Goal: Task Accomplishment & Management: Complete application form

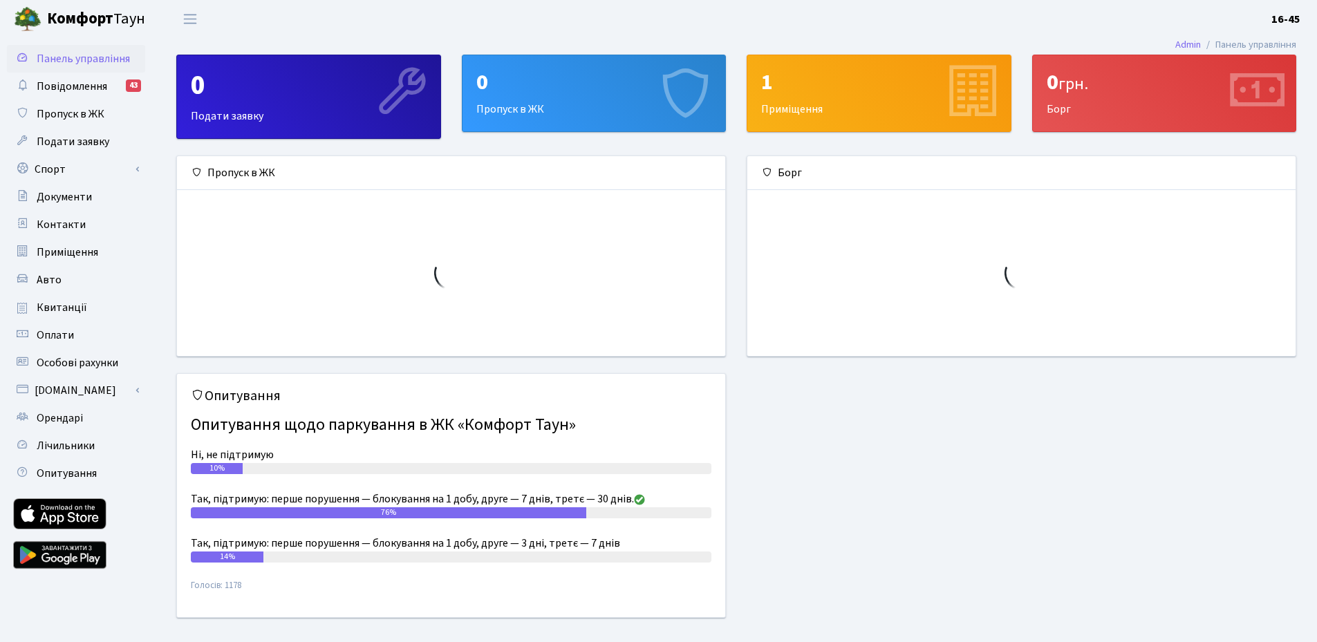
click at [557, 110] on div "0 Пропуск в ЖК" at bounding box center [594, 93] width 263 height 76
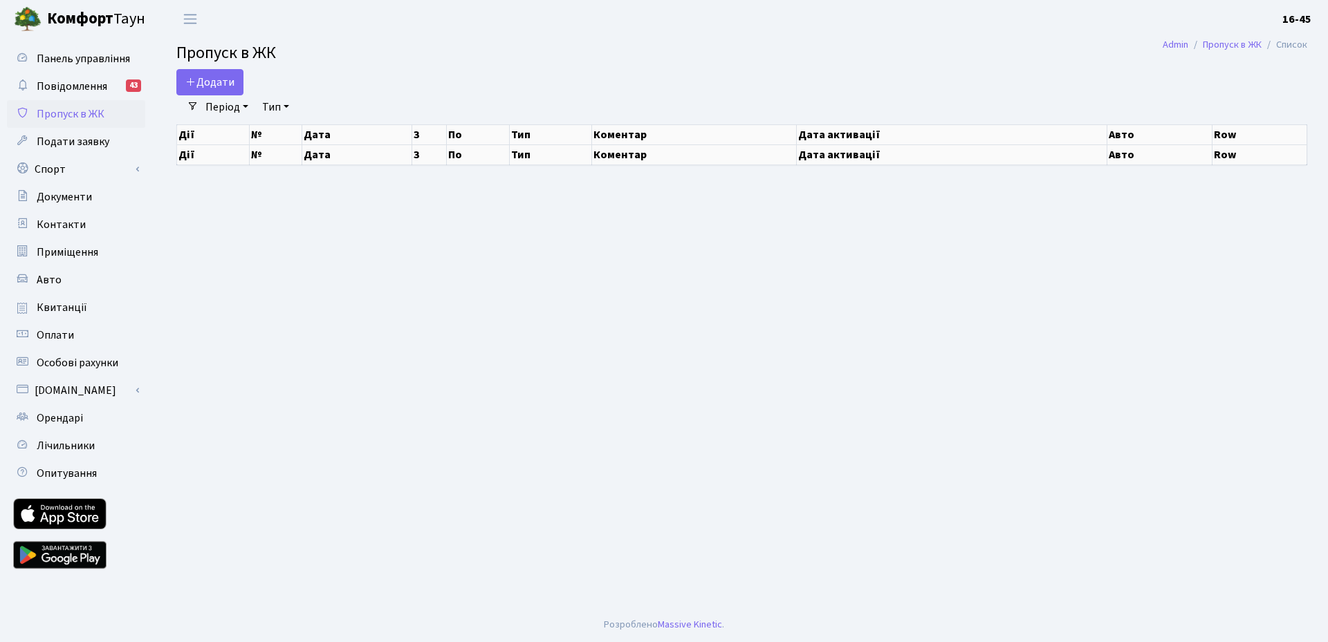
select select "25"
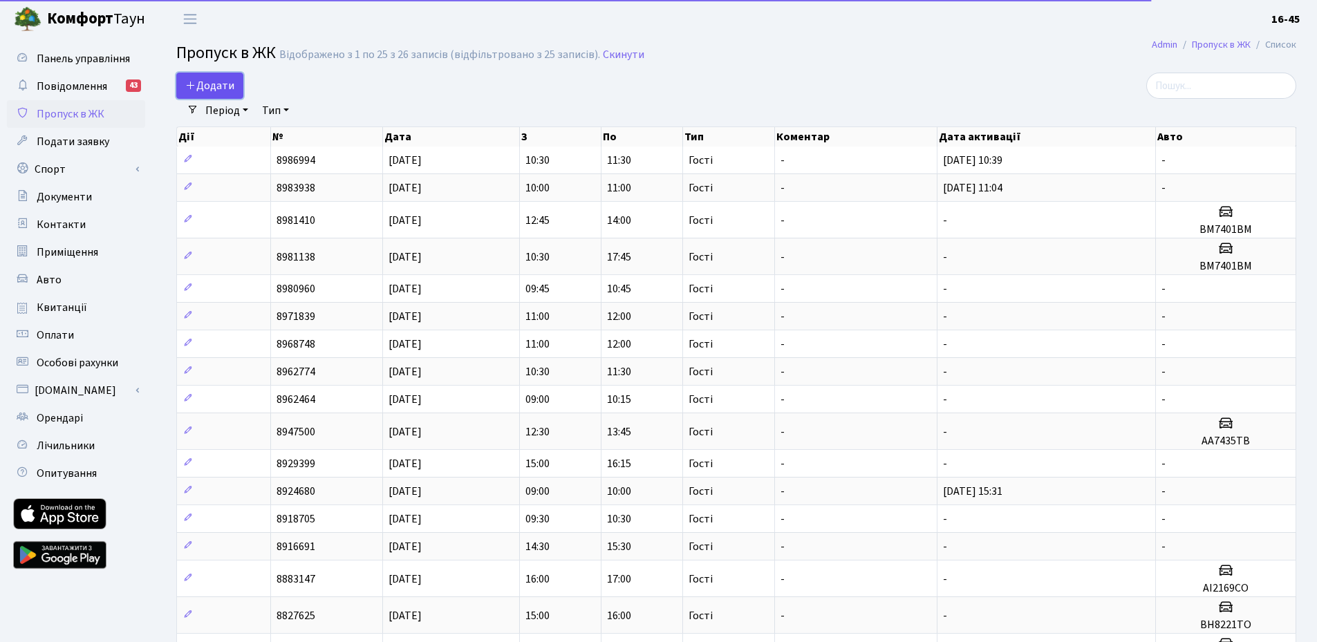
click at [194, 90] on icon at bounding box center [190, 85] width 11 height 11
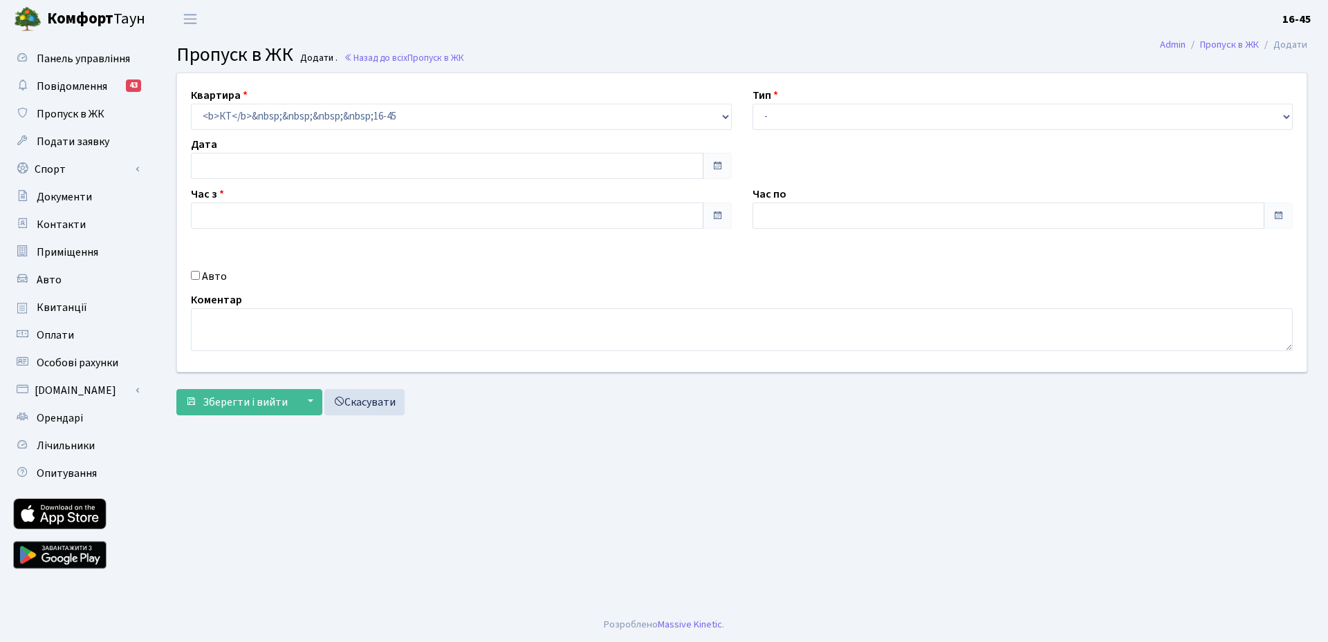
type input "[DATE]"
type input "17:45"
type input "18:45"
click at [612, 224] on input "17:45" at bounding box center [447, 216] width 512 height 26
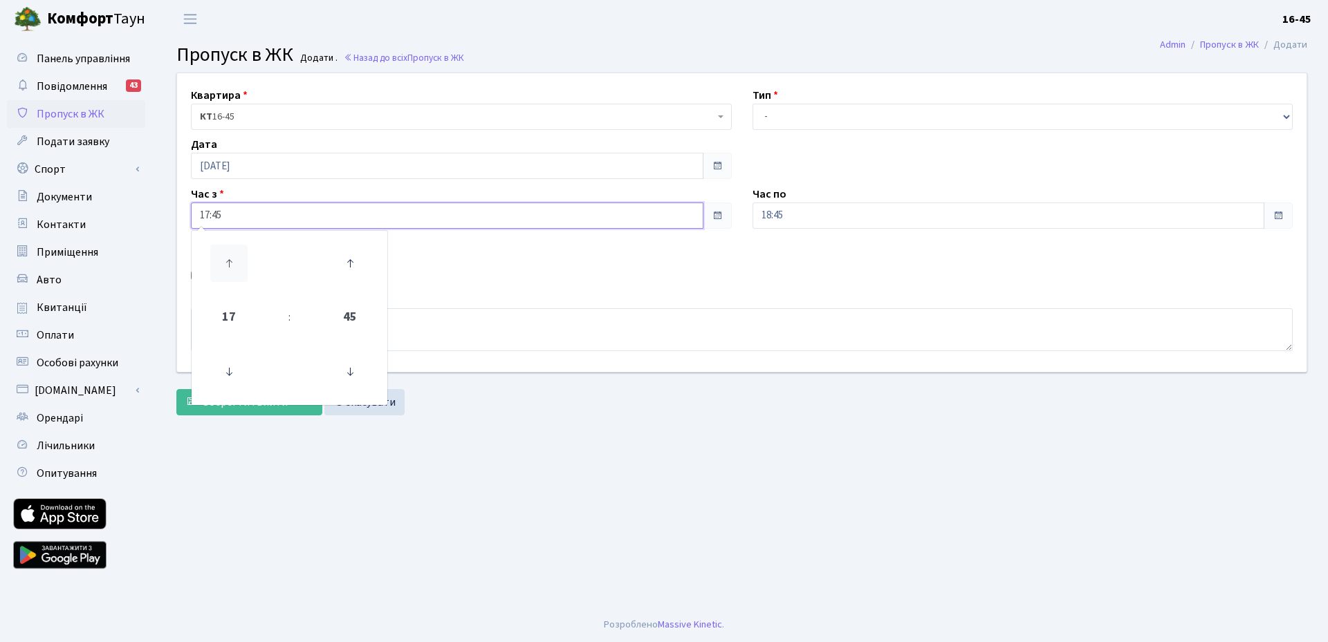
click at [232, 259] on icon at bounding box center [228, 263] width 37 height 37
click at [341, 378] on icon at bounding box center [349, 371] width 37 height 37
click at [340, 376] on icon at bounding box center [349, 371] width 37 height 37
click at [338, 376] on icon at bounding box center [349, 371] width 37 height 37
type input "18:00"
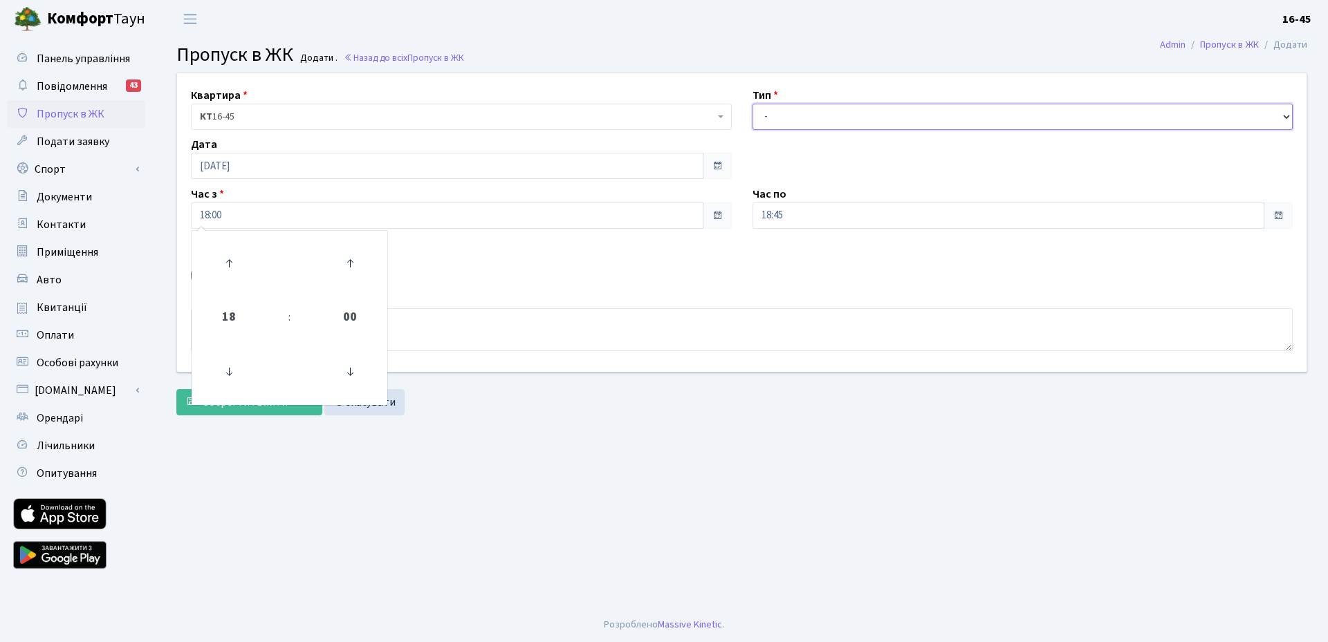
drag, startPoint x: 1080, startPoint y: 109, endPoint x: 1060, endPoint y: 129, distance: 28.4
click at [1081, 111] on select "- Доставка Таксі Гості Сервіс" at bounding box center [1022, 117] width 541 height 26
select select "3"
click at [752, 104] on select "- Доставка Таксі Гості Сервіс" at bounding box center [1022, 117] width 541 height 26
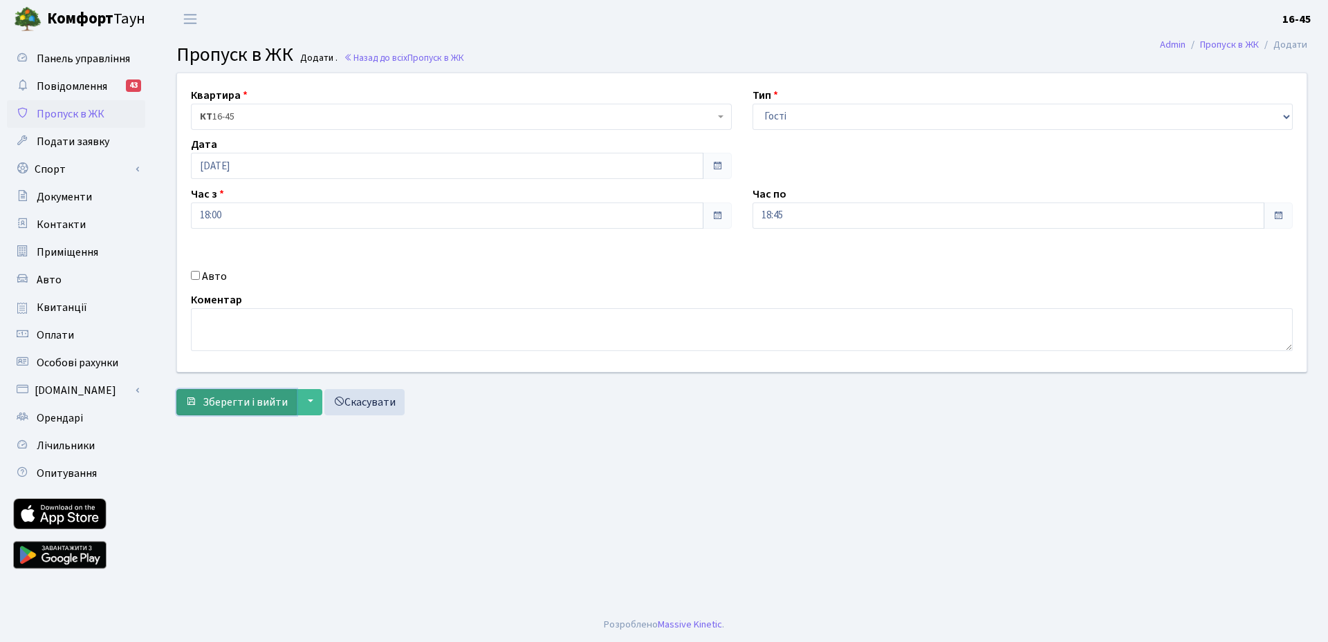
click at [275, 408] on span "Зберегти і вийти" at bounding box center [245, 402] width 85 height 15
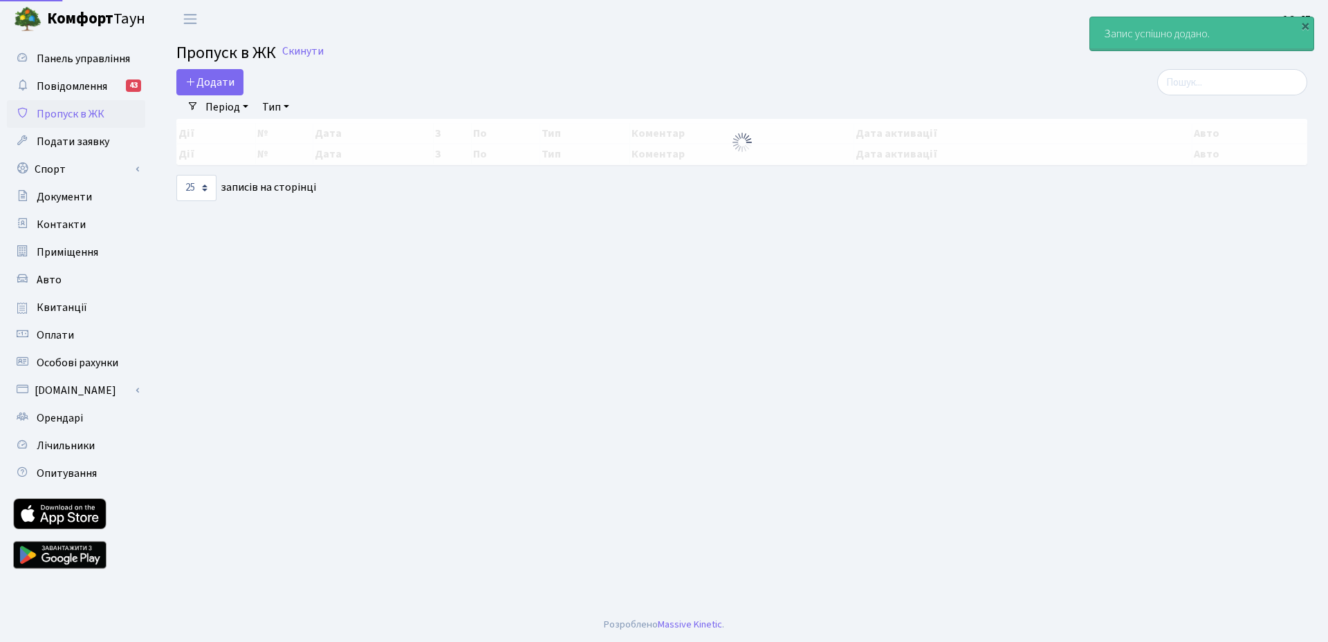
select select "25"
